Goal: Transaction & Acquisition: Book appointment/travel/reservation

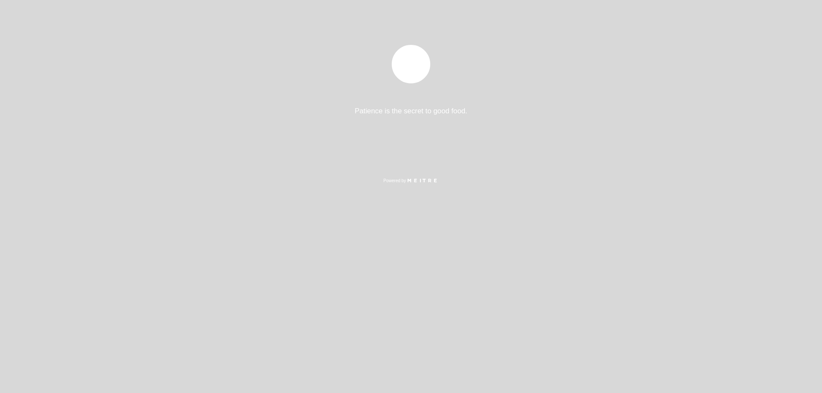
select select "pt"
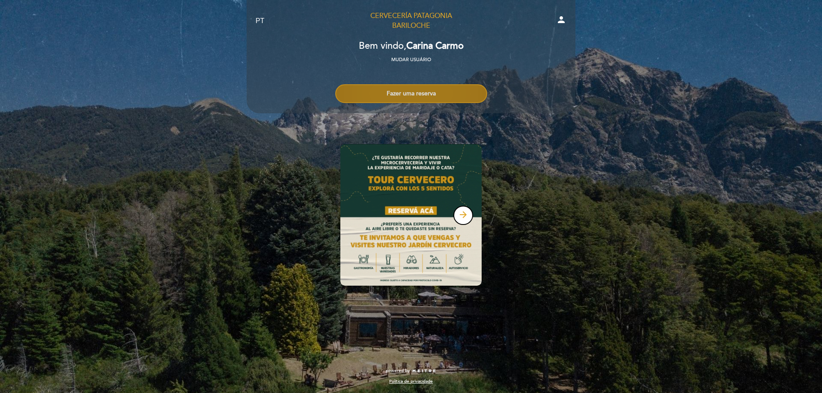
click at [432, 100] on button "Fazer uma reserva" at bounding box center [411, 93] width 152 height 19
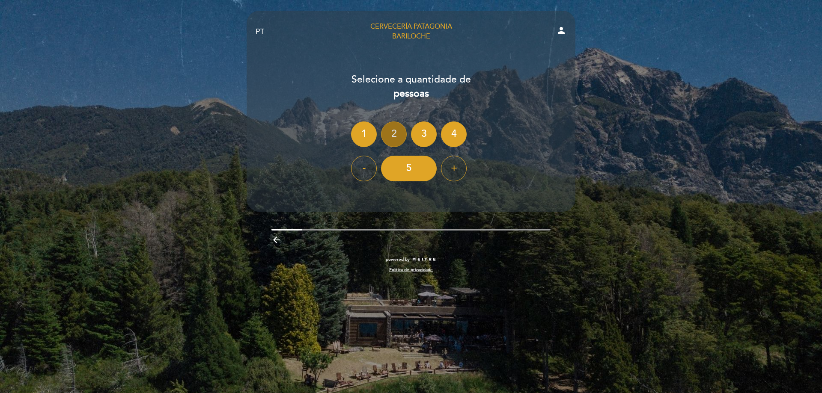
click at [393, 137] on div "2" at bounding box center [394, 135] width 26 height 26
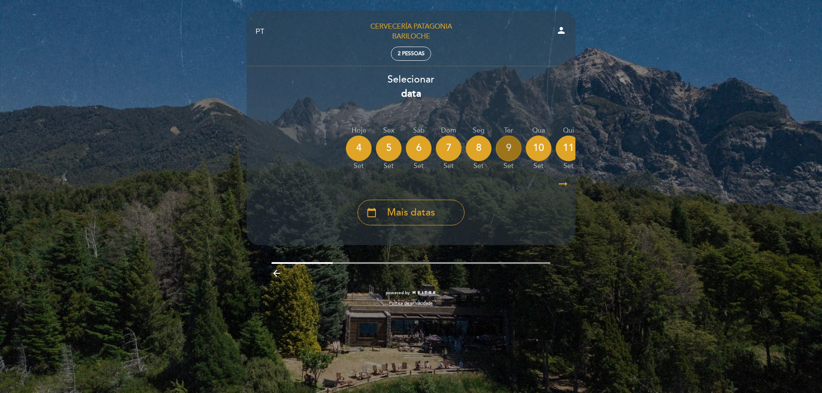
click at [507, 149] on div "9" at bounding box center [509, 149] width 26 height 26
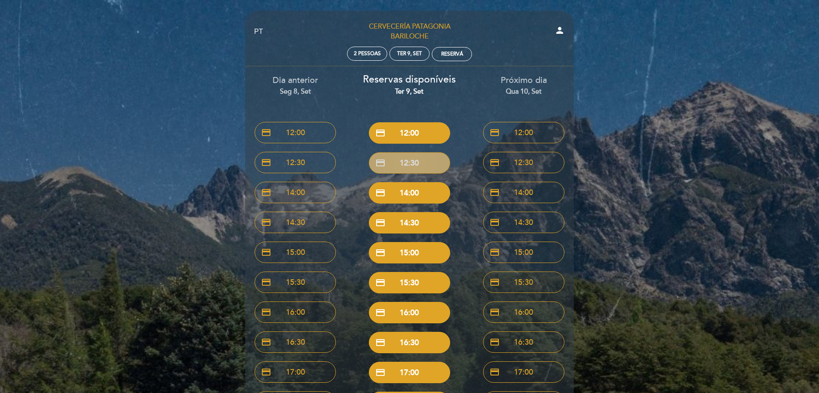
click at [424, 163] on button "credit_card 12:30" at bounding box center [409, 162] width 81 height 21
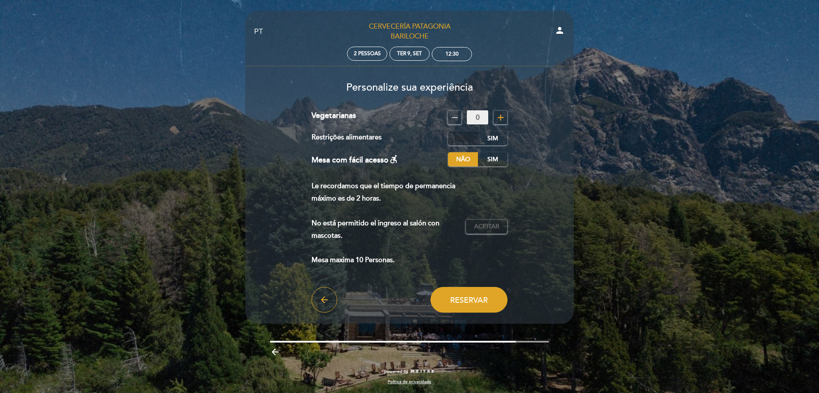
click at [464, 134] on label "Não" at bounding box center [463, 138] width 30 height 14
click at [489, 223] on span "Aceitar" at bounding box center [486, 227] width 25 height 9
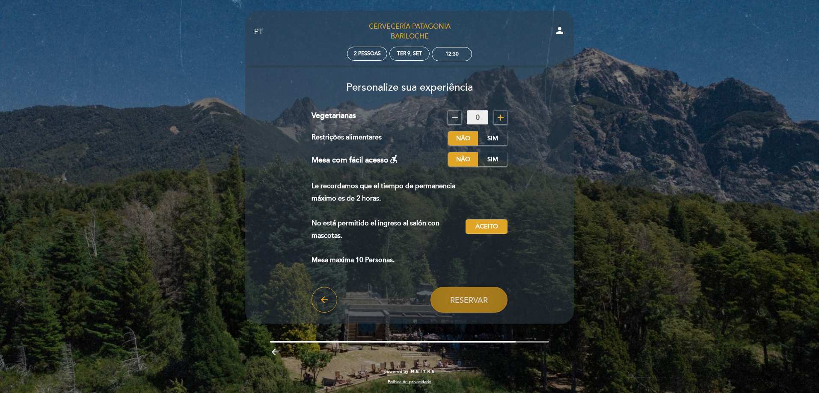
click at [469, 309] on button "Reservar" at bounding box center [469, 300] width 77 height 26
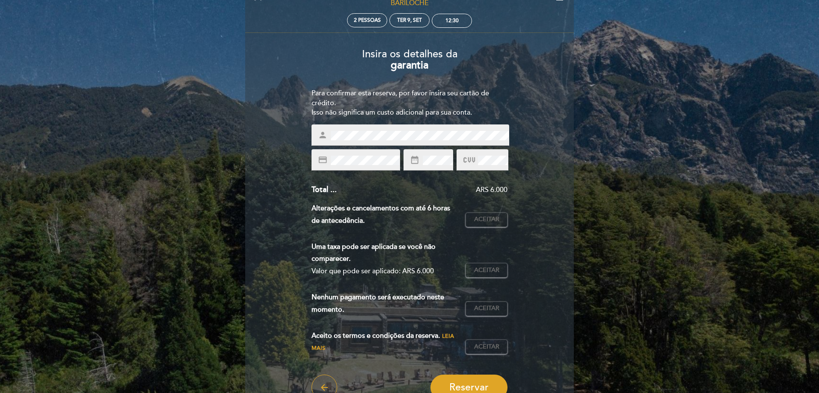
scroll to position [86, 0]
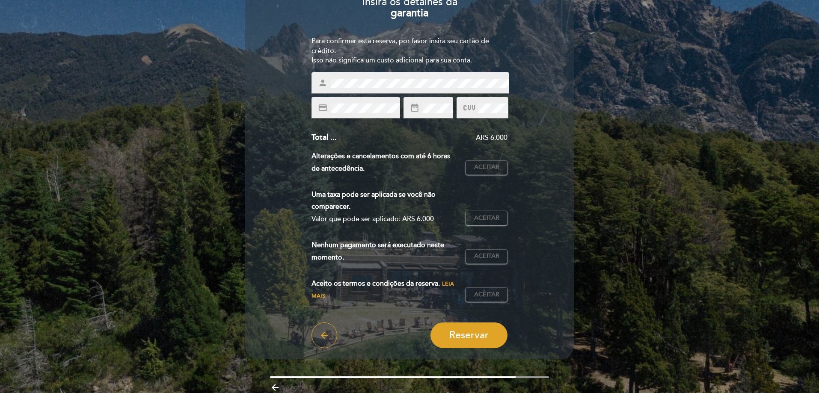
click at [663, 145] on div "EN ES PT Cervecería Patagonia Bariloche person 2 pessoas Ter 9, set 12:30 Bem v…" at bounding box center [409, 171] width 819 height 515
drag, startPoint x: 309, startPoint y: 41, endPoint x: 330, endPoint y: 43, distance: 21.0
click at [330, 43] on div "Insira os detalhes da [GEOGRAPHIC_DATA] Para confirmar esta reserva, por favor …" at bounding box center [409, 169] width 317 height 359
drag, startPoint x: 336, startPoint y: 51, endPoint x: 311, endPoint y: 42, distance: 26.3
click at [312, 42] on div "Para confirmar esta reserva, por favor insira seu cartão de crédito. Isso não s…" at bounding box center [410, 51] width 196 height 30
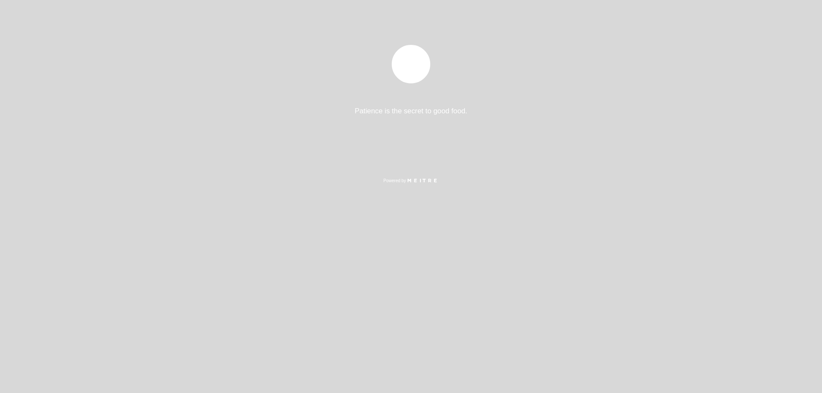
select select "pt"
